Goal: Task Accomplishment & Management: Use online tool/utility

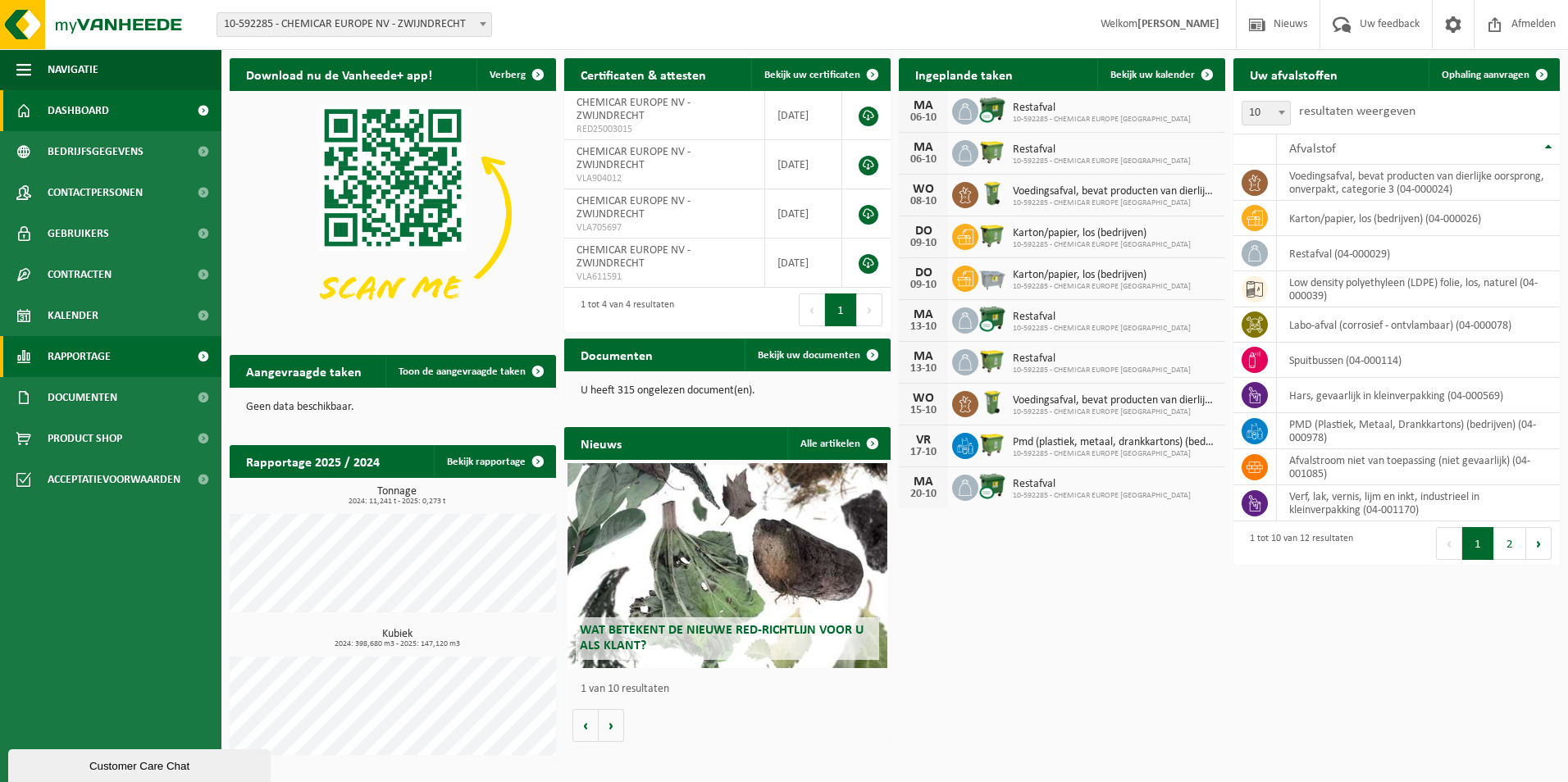
click at [90, 364] on span "Rapportage" at bounding box center [80, 357] width 63 height 41
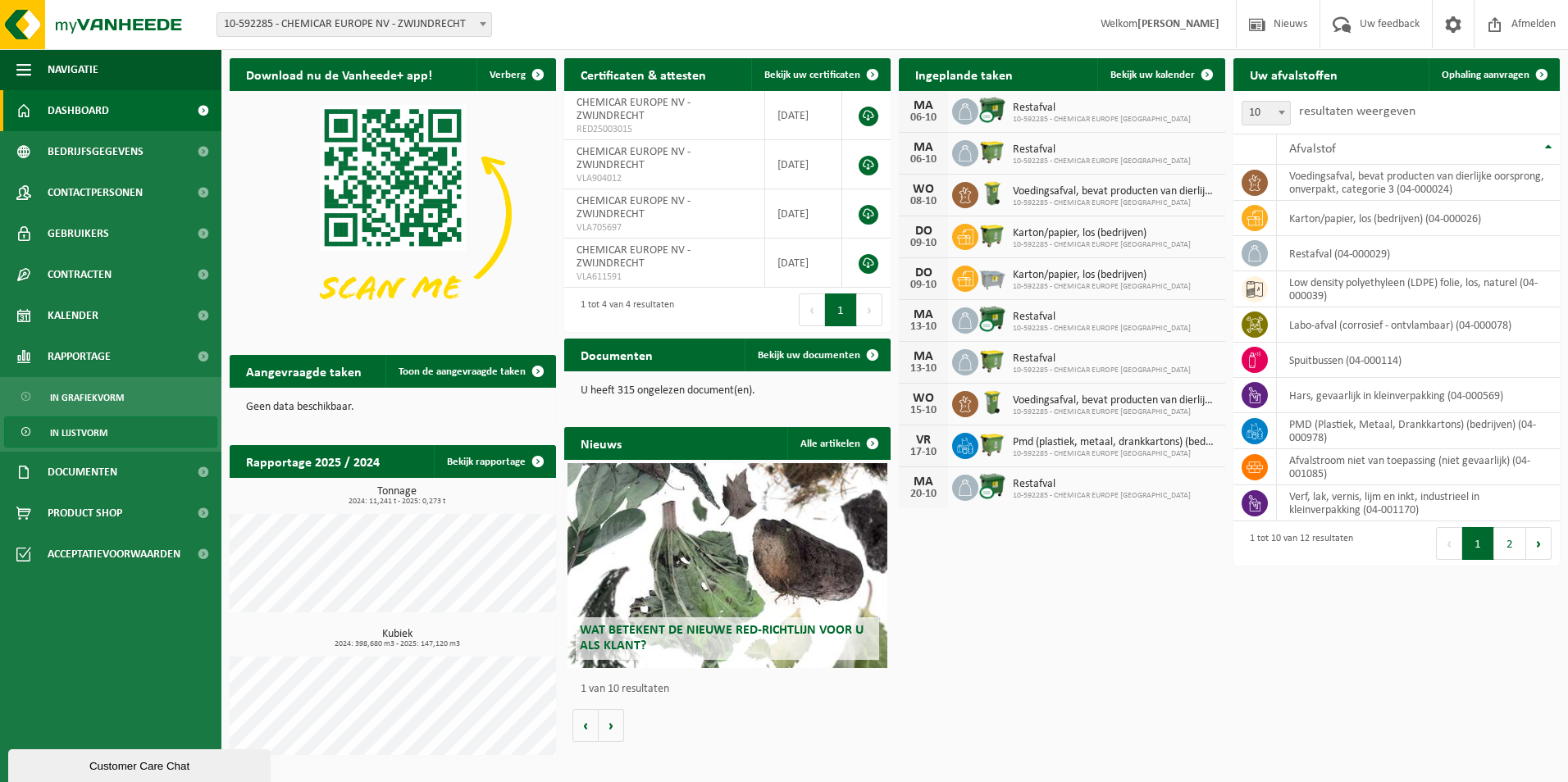
click at [87, 427] on span "In lijstvorm" at bounding box center [78, 433] width 57 height 31
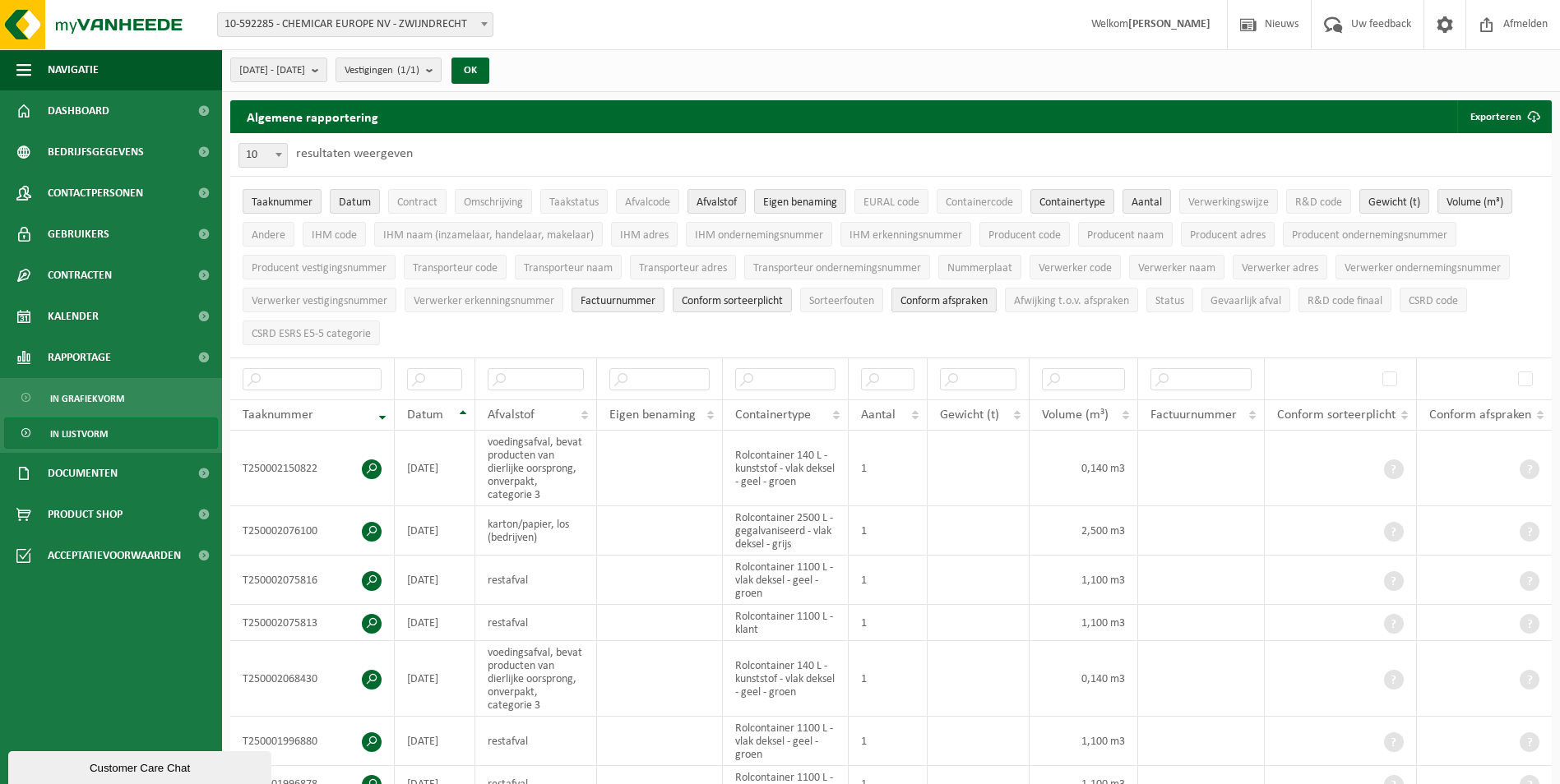
click at [298, 84] on div "2025-05-01 - 2025-10-03 Huidige maand Vorige maand Laatste 6 maanden Huidig jaa…" at bounding box center [365, 69] width 286 height 35
click at [299, 79] on span "2025-05-01 - 2025-10-03" at bounding box center [272, 70] width 66 height 25
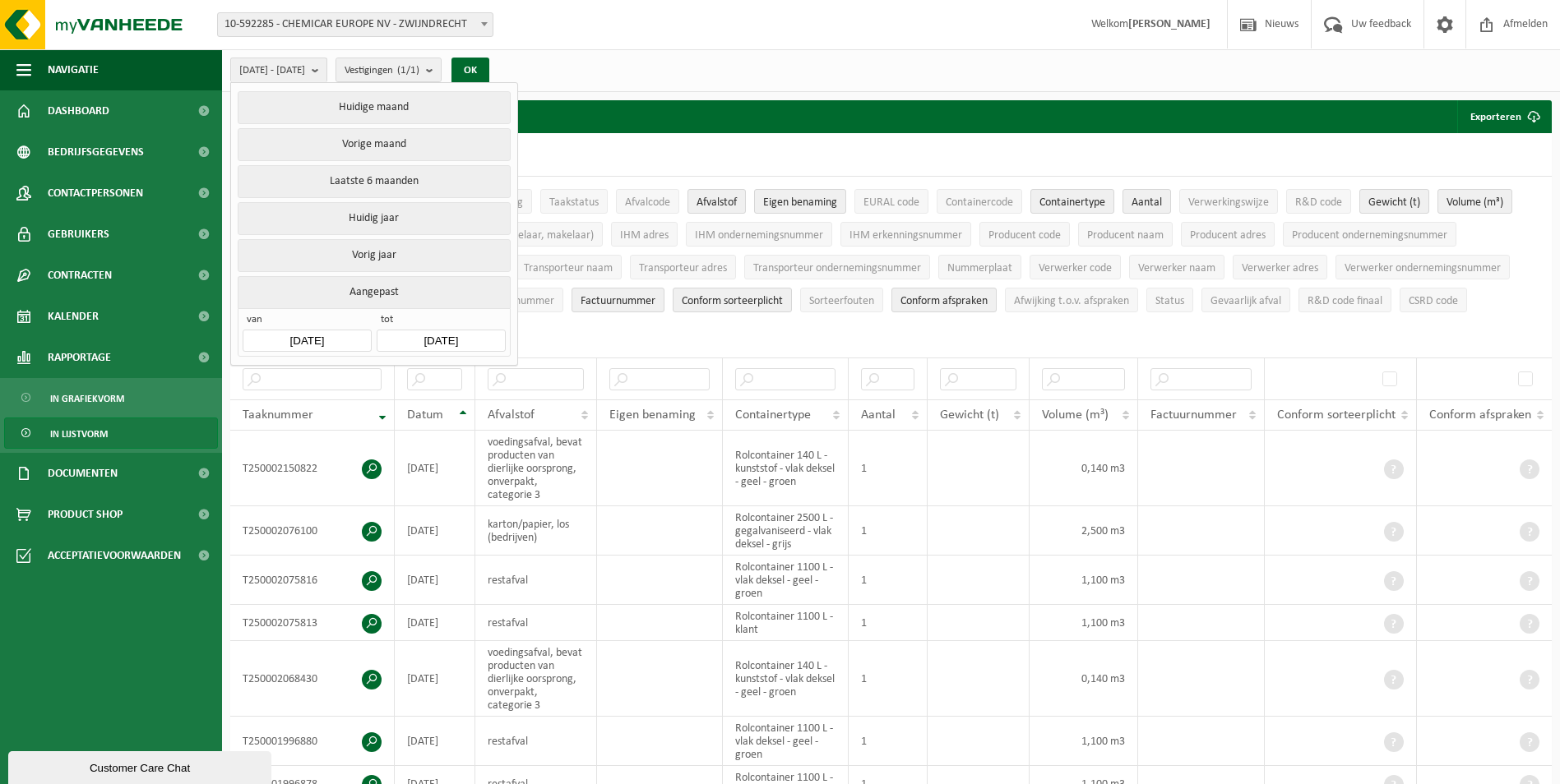
click at [381, 259] on button "Vorig jaar" at bounding box center [373, 256] width 272 height 33
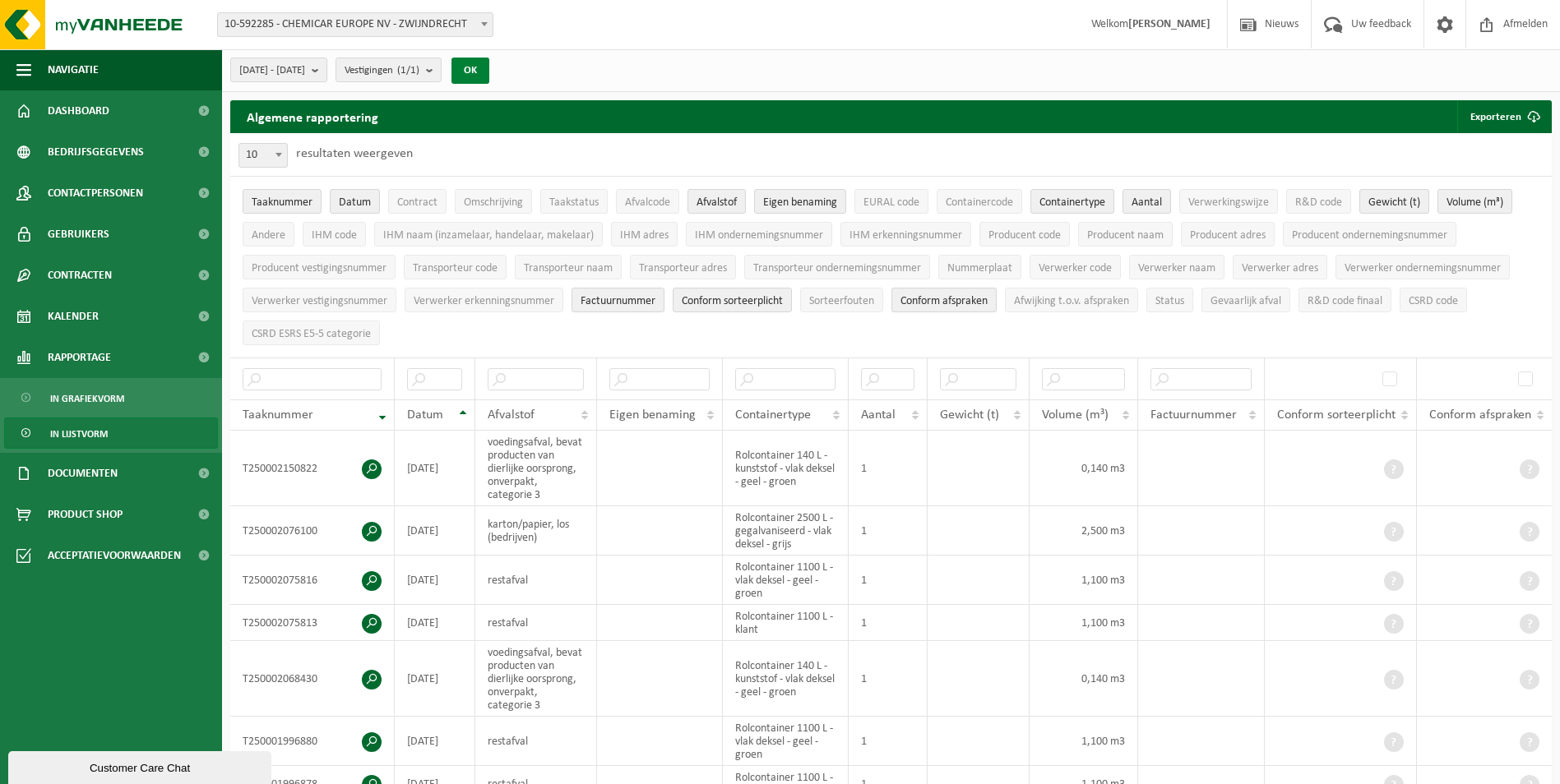
click at [489, 66] on button "OK" at bounding box center [470, 70] width 38 height 27
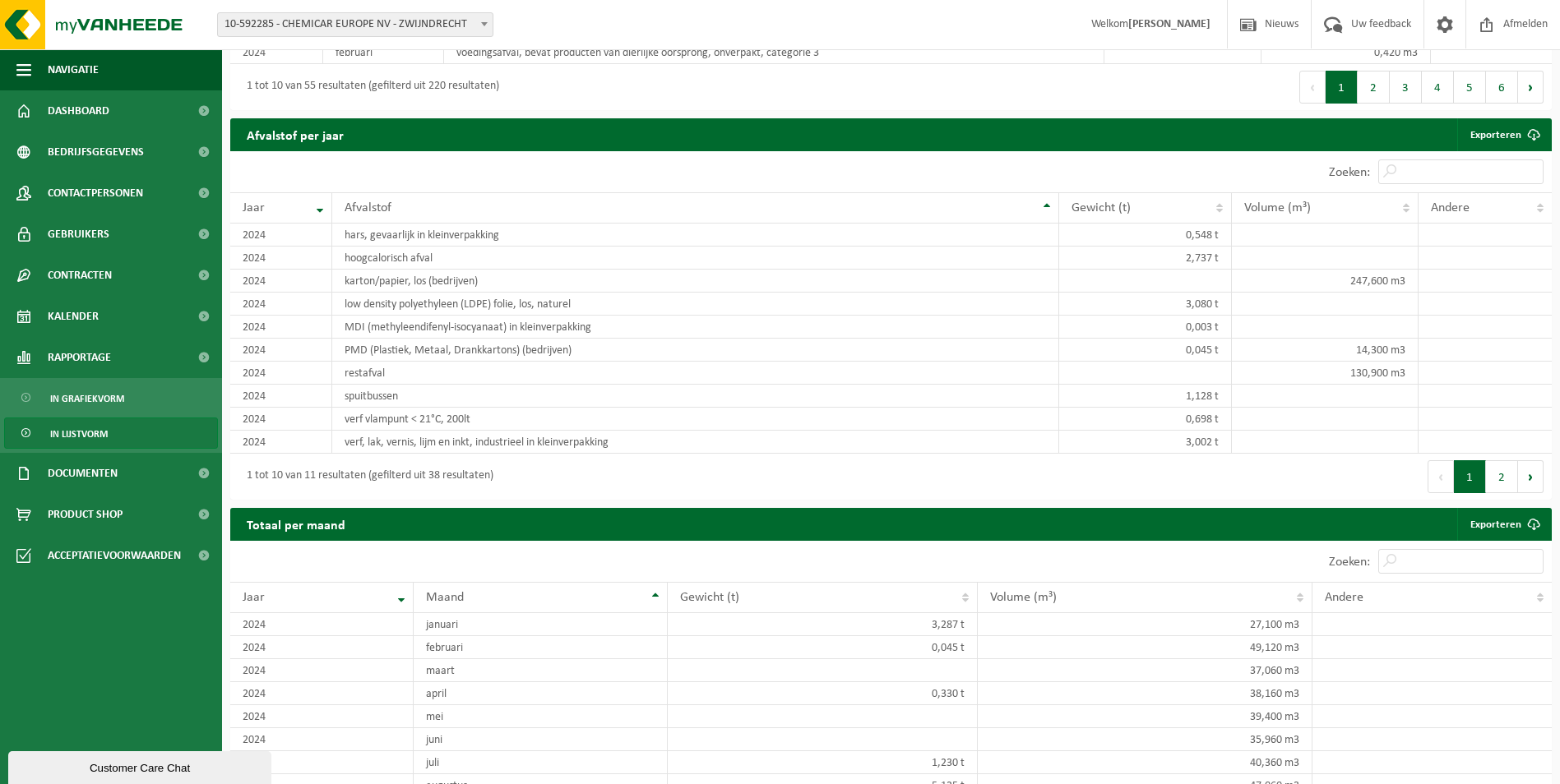
scroll to position [1589, 0]
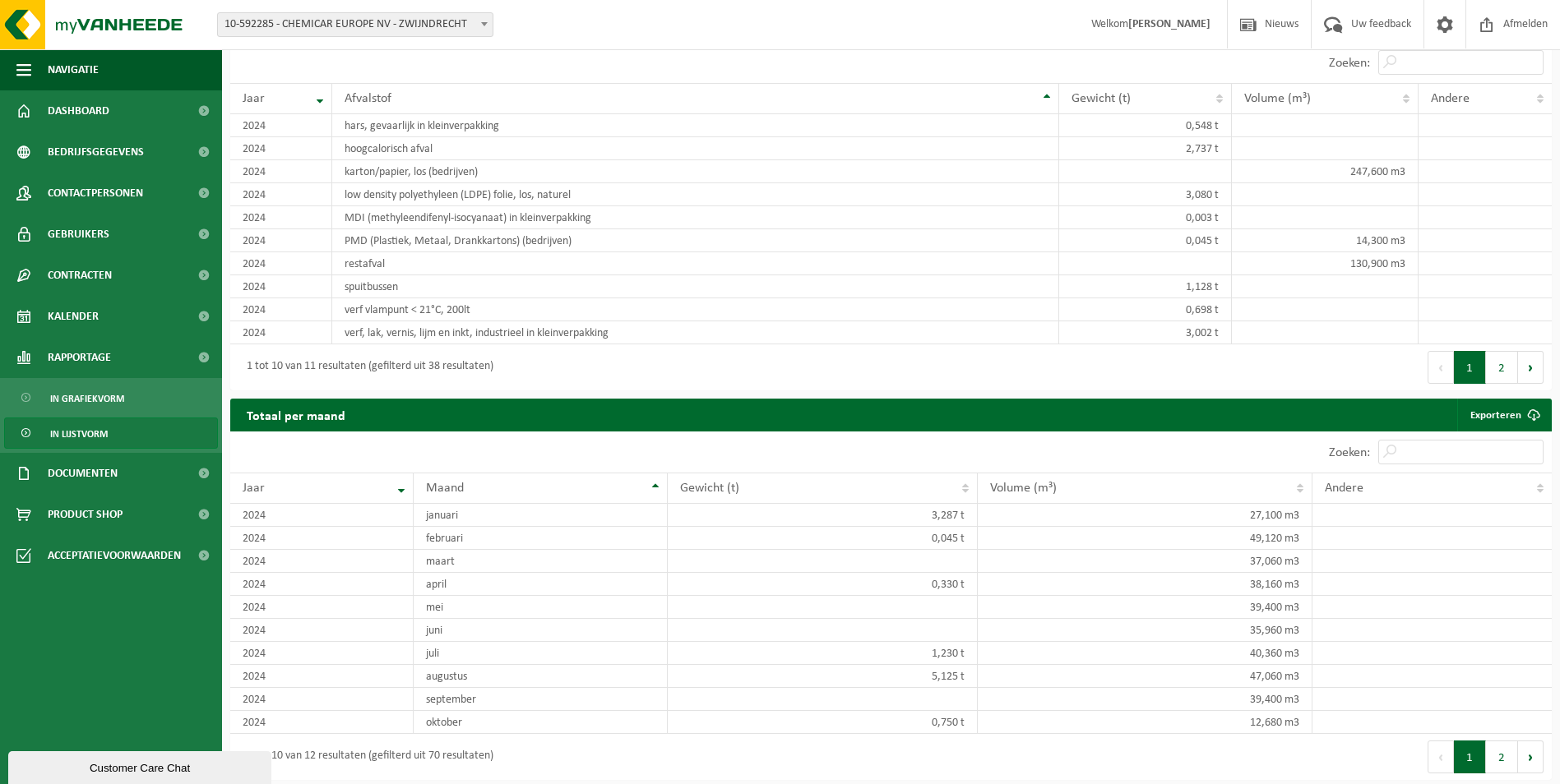
click at [248, 775] on div "Customer Care Chat" at bounding box center [140, 768] width 239 height 12
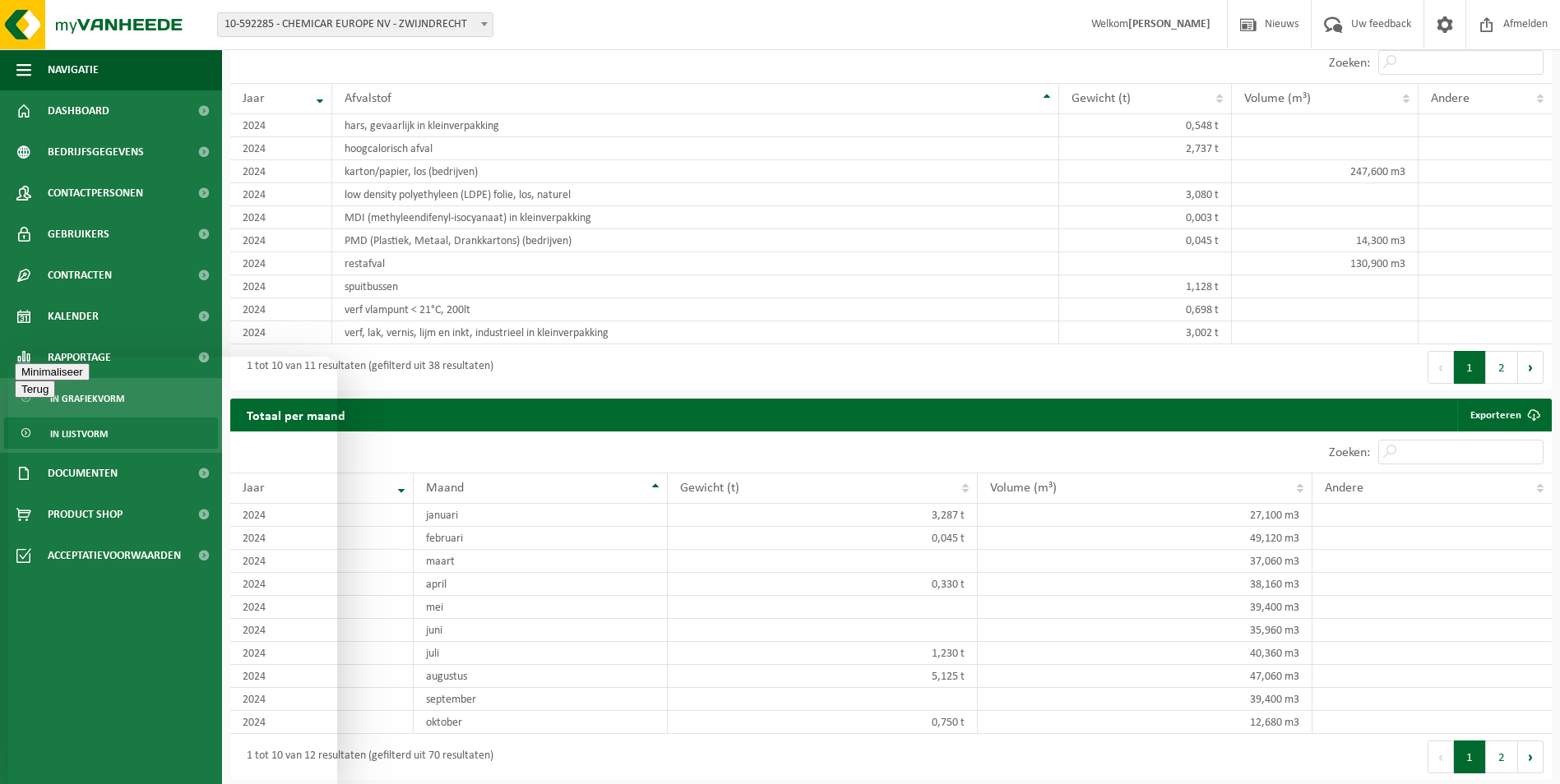
click at [89, 381] on button "Minimaliseer" at bounding box center [51, 372] width 75 height 17
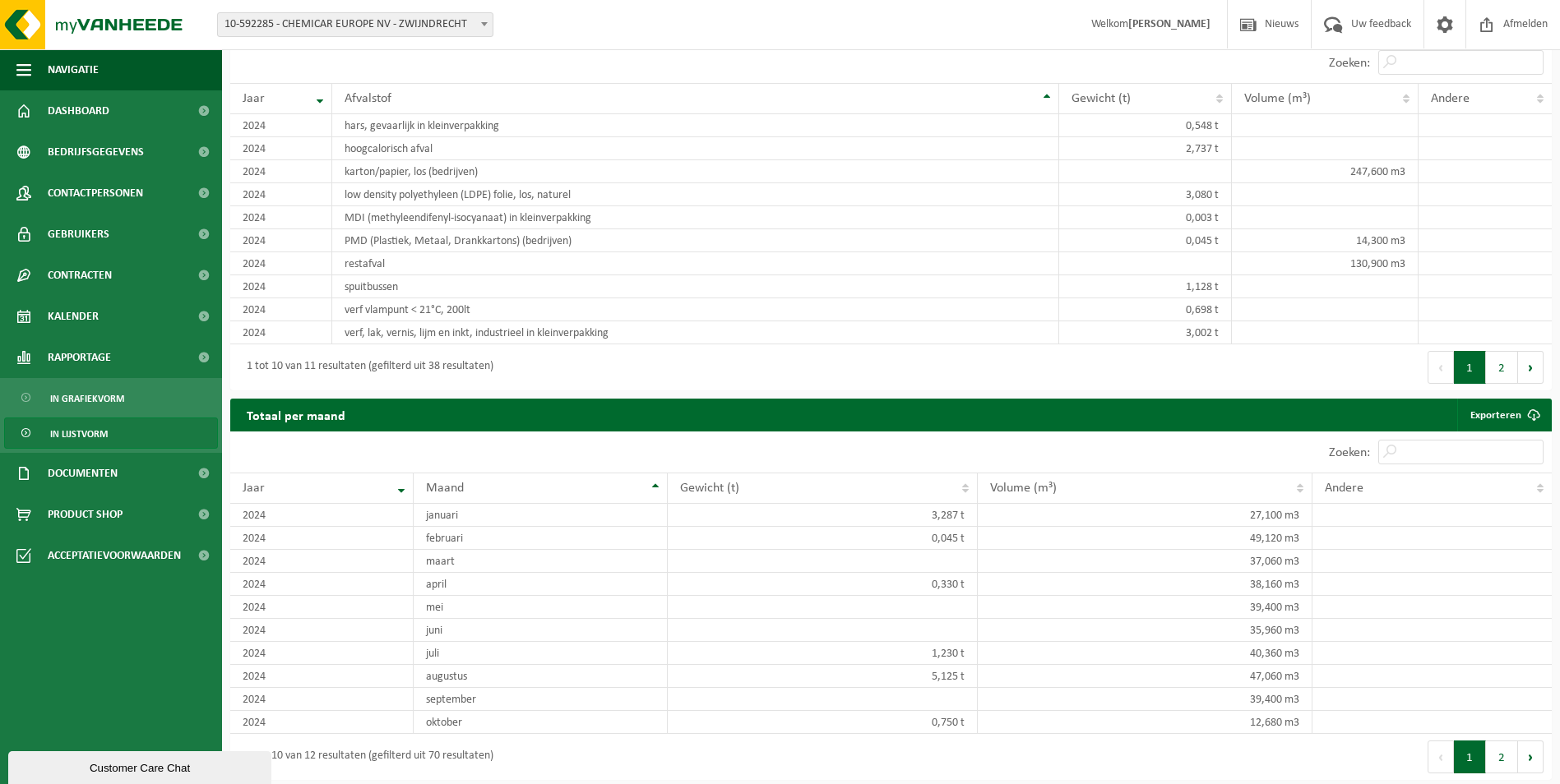
click at [306, 771] on div "1 tot 10 van 12 resultaten (gefilterd uit 70 resultaten)" at bounding box center [560, 757] width 662 height 46
click at [404, 488] on th "Jaar" at bounding box center [322, 488] width 184 height 31
click at [431, 752] on div "1 tot 10 van 12 resultaten (gefilterd uit 70 resultaten)" at bounding box center [366, 757] width 255 height 30
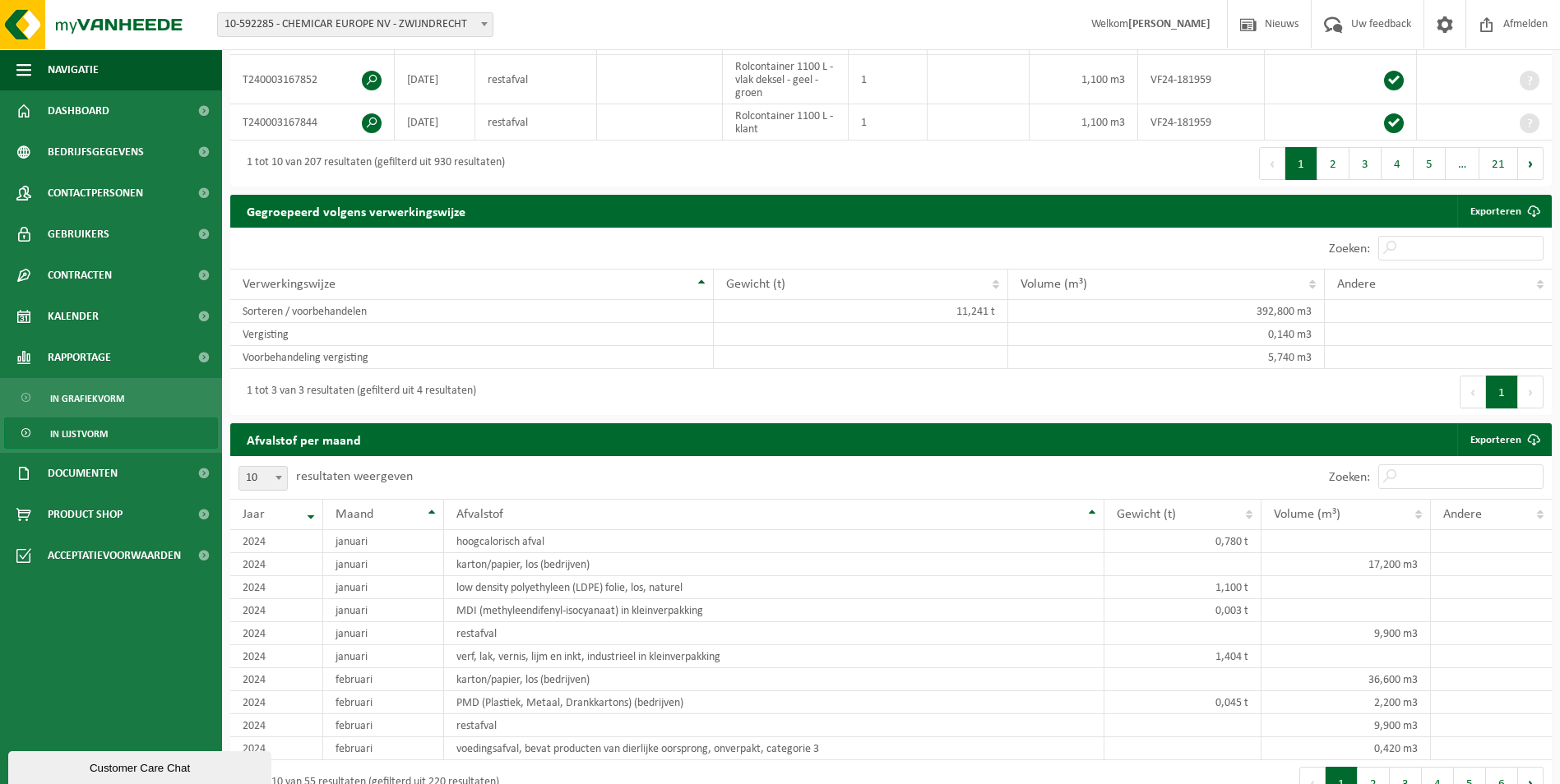
scroll to position [822, 0]
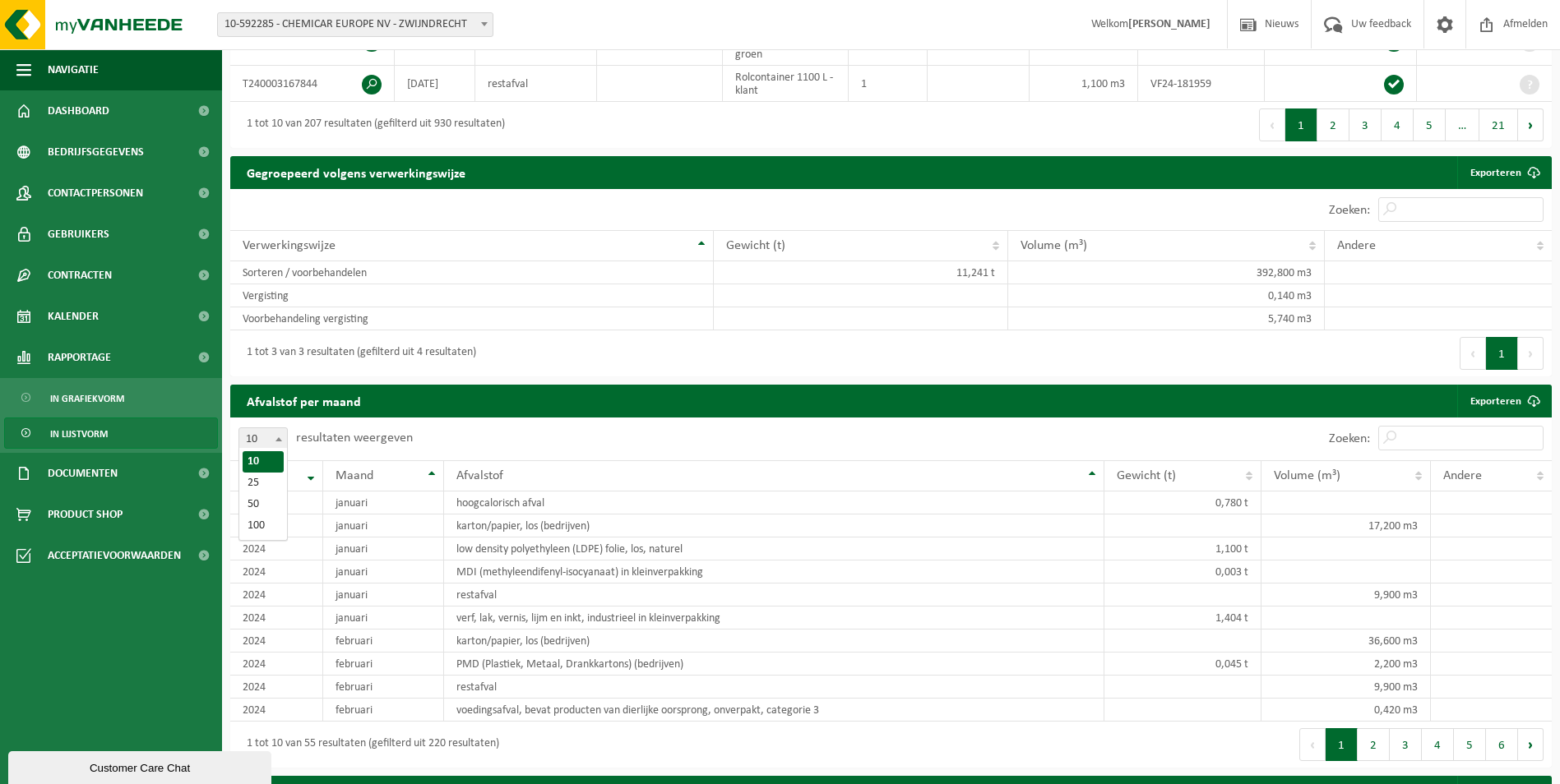
click at [276, 438] on span at bounding box center [278, 438] width 16 height 21
select select "100"
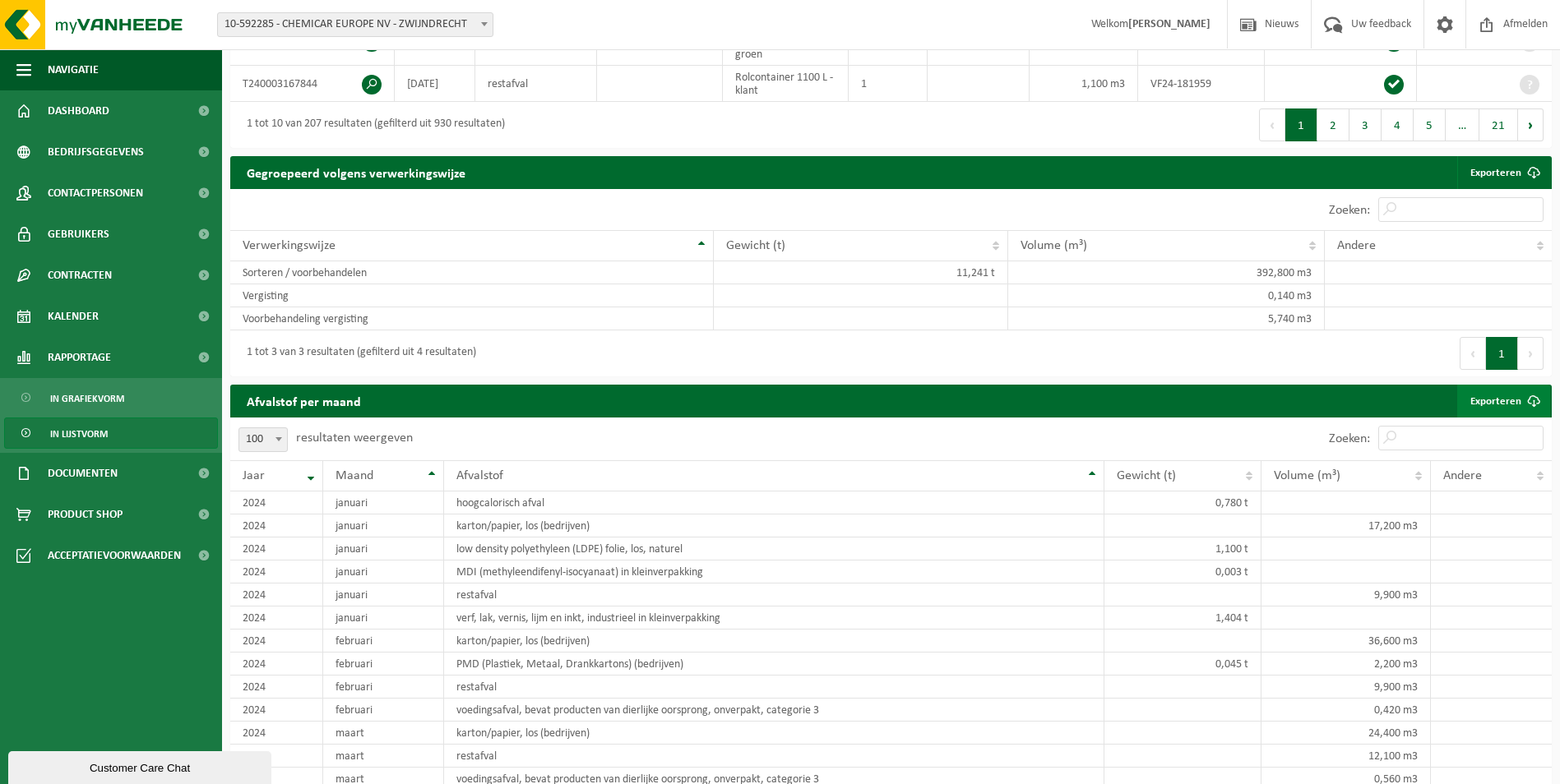
click at [1506, 401] on link "Exporteren" at bounding box center [1503, 401] width 93 height 33
